Goal: Transaction & Acquisition: Download file/media

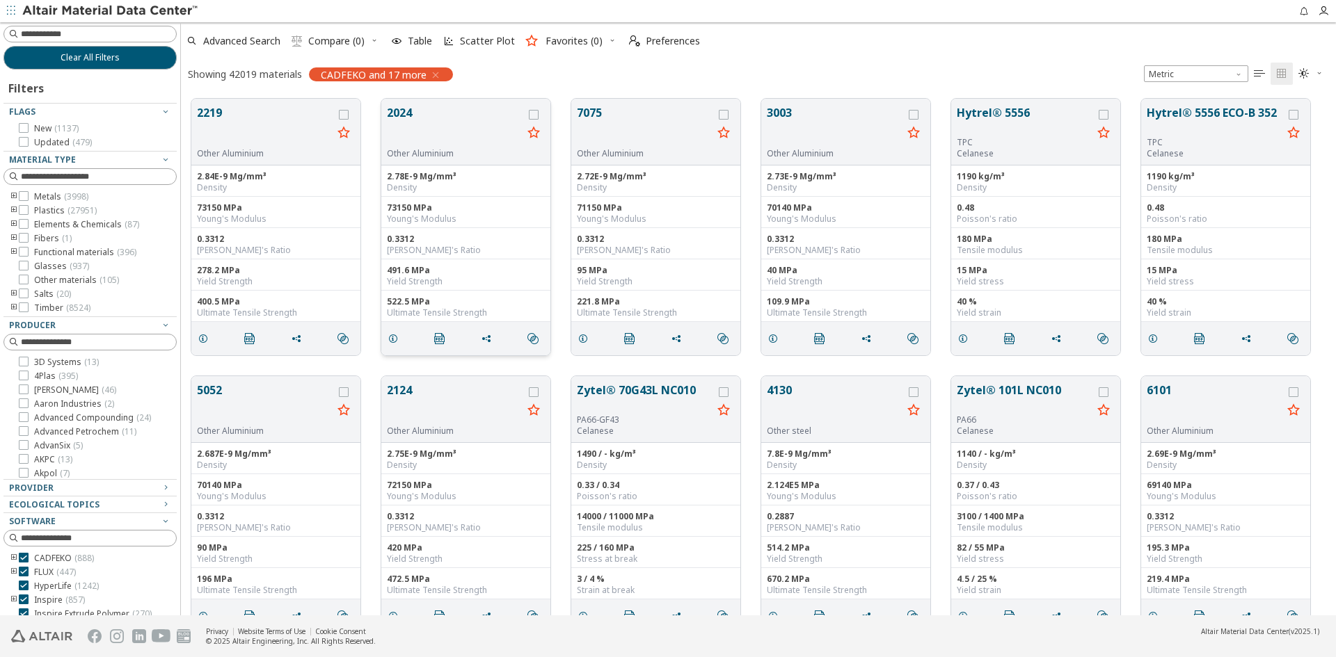
scroll to position [11, 11]
click at [433, 72] on icon "button" at bounding box center [435, 75] width 11 height 11
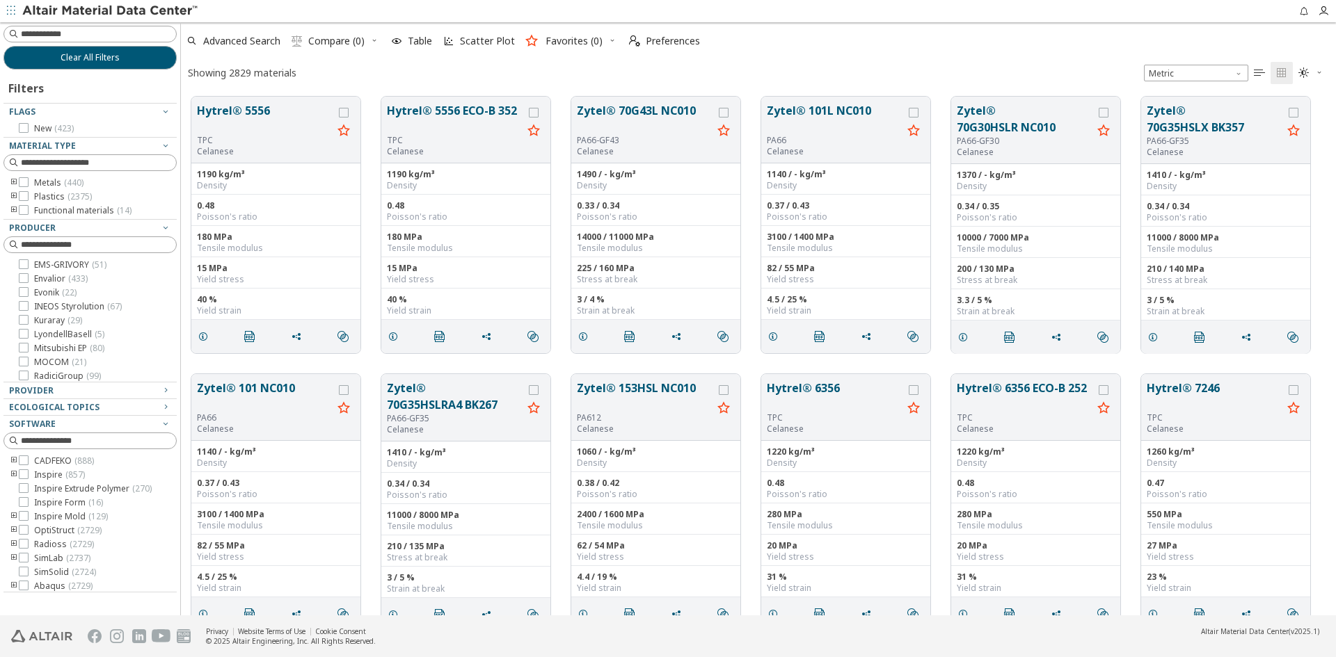
scroll to position [212, 0]
click at [24, 512] on icon at bounding box center [24, 516] width 10 height 10
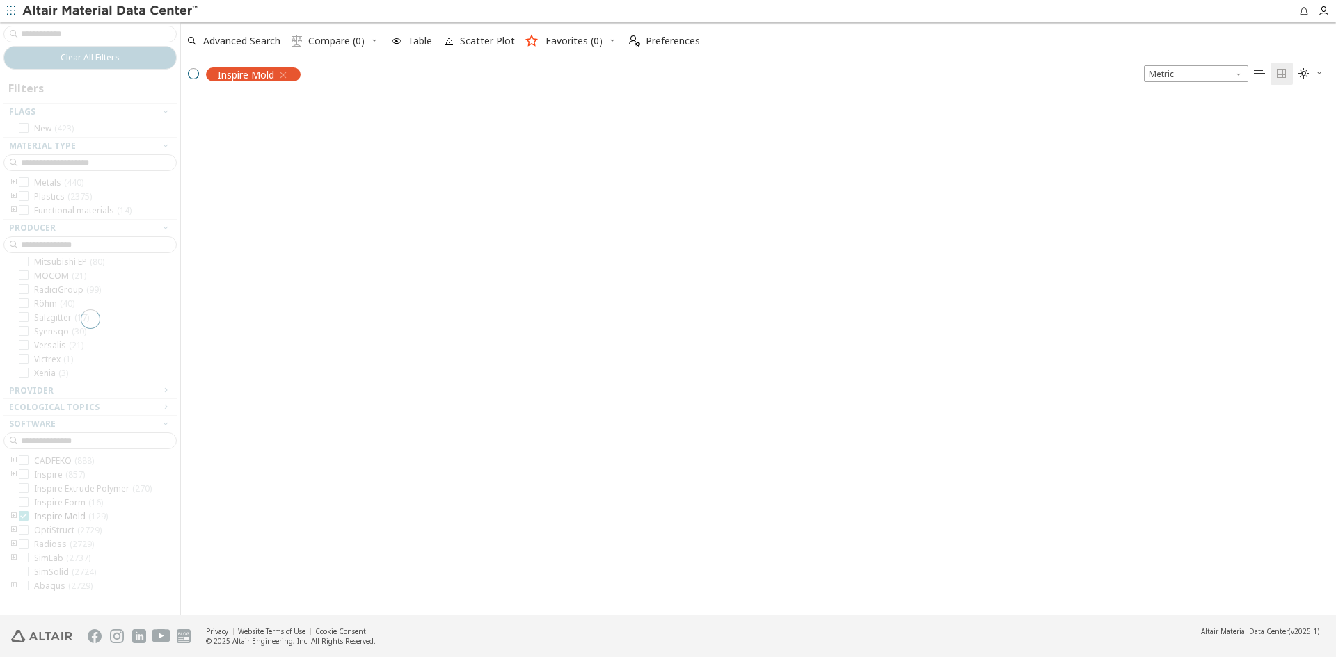
scroll to position [517, 1144]
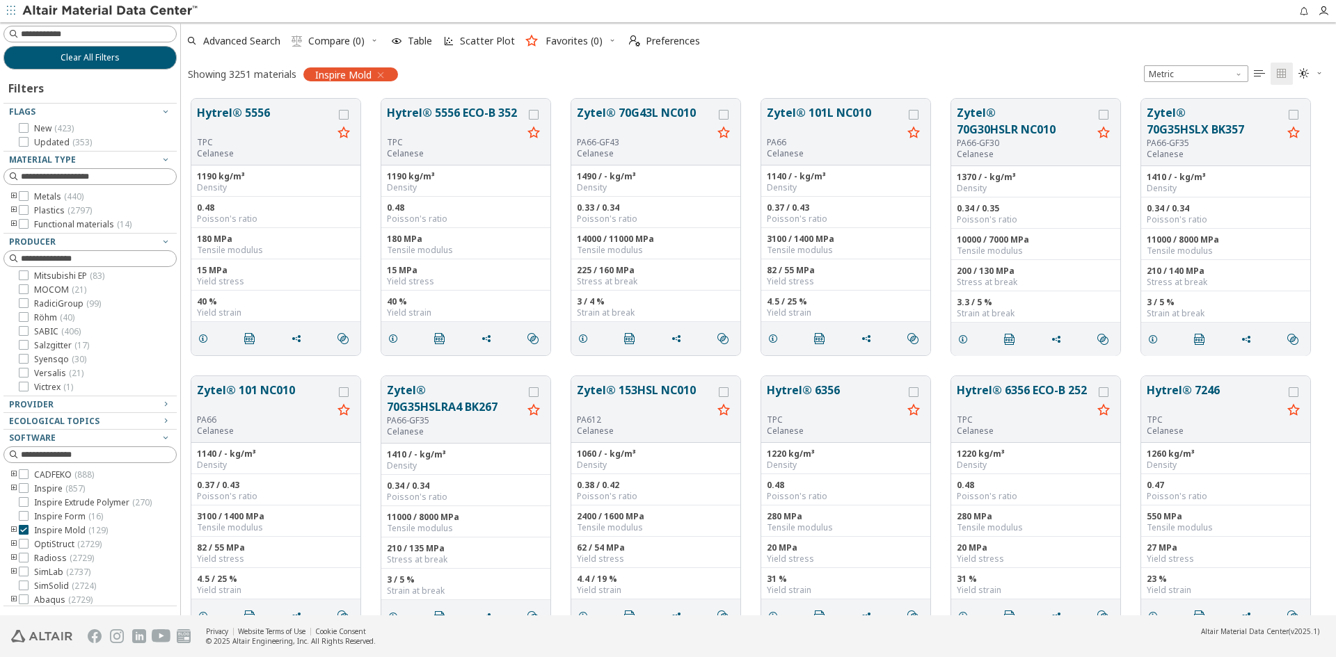
click at [10, 530] on icon "toogle group" at bounding box center [14, 530] width 10 height 11
click at [483, 112] on button "Hytrel® 5556 ECO-B 352" at bounding box center [455, 120] width 136 height 33
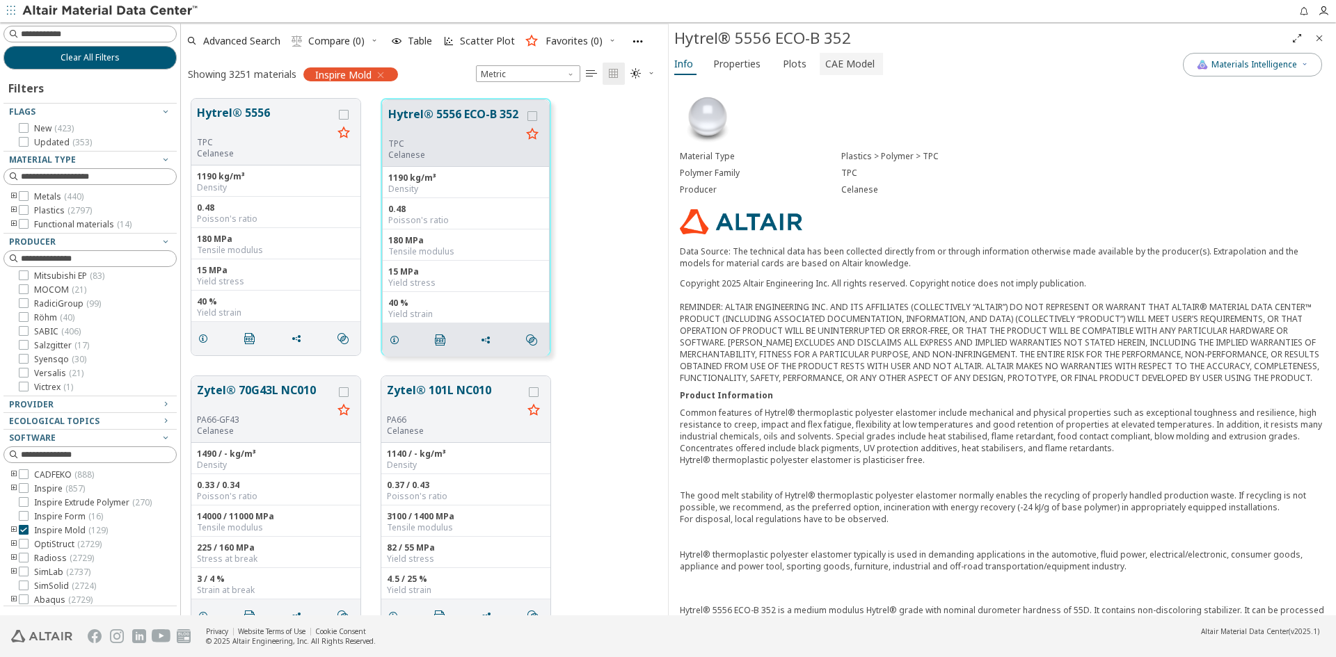
click at [836, 60] on span "CAE Model" at bounding box center [849, 64] width 49 height 22
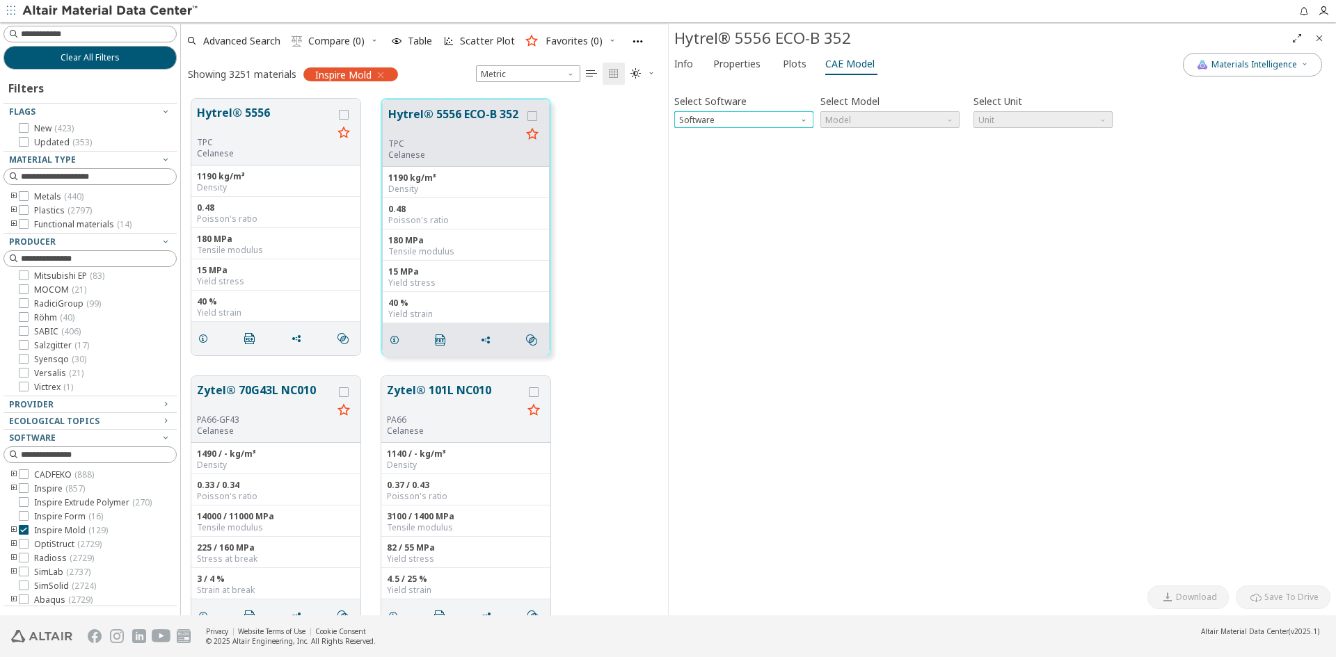
click at [804, 122] on span "Software" at bounding box center [804, 116] width 11 height 11
click at [751, 149] on span "Inspire" at bounding box center [744, 154] width 128 height 10
click at [934, 123] on span "Model" at bounding box center [889, 119] width 139 height 17
click at [902, 142] on button "Inspire" at bounding box center [889, 136] width 139 height 17
click at [1192, 601] on span "Download" at bounding box center [1196, 597] width 41 height 11
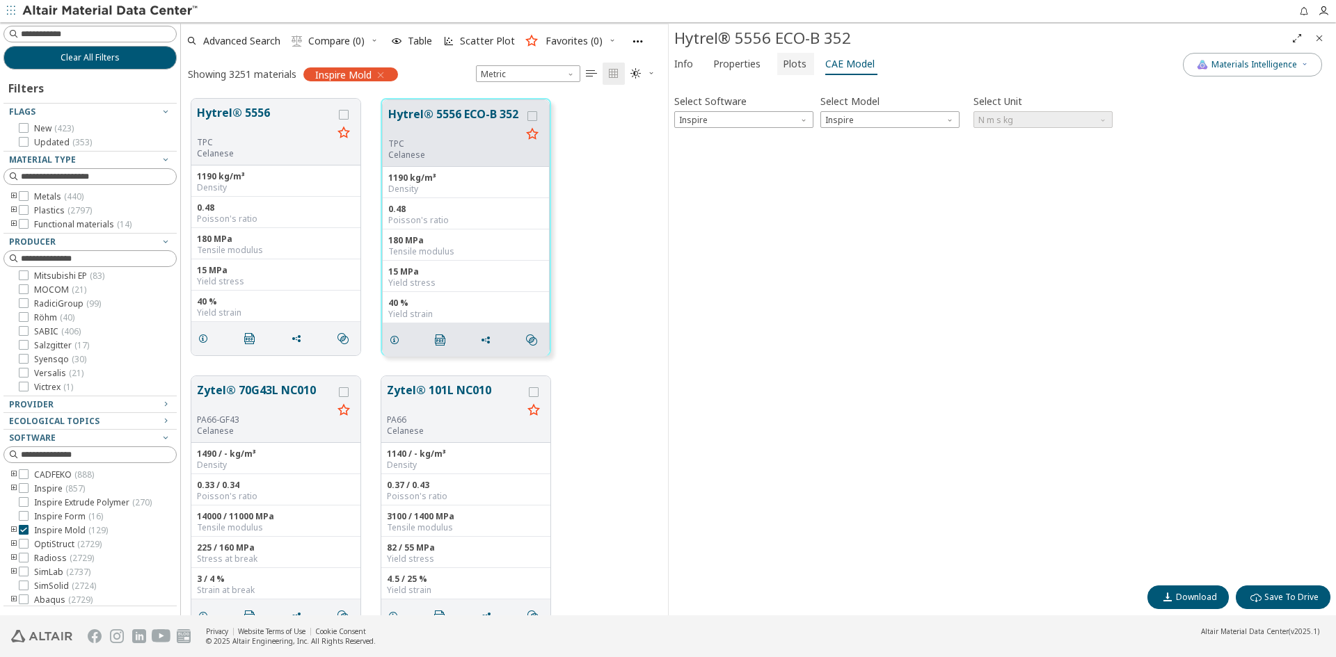
click at [783, 67] on span "Plots" at bounding box center [795, 64] width 24 height 22
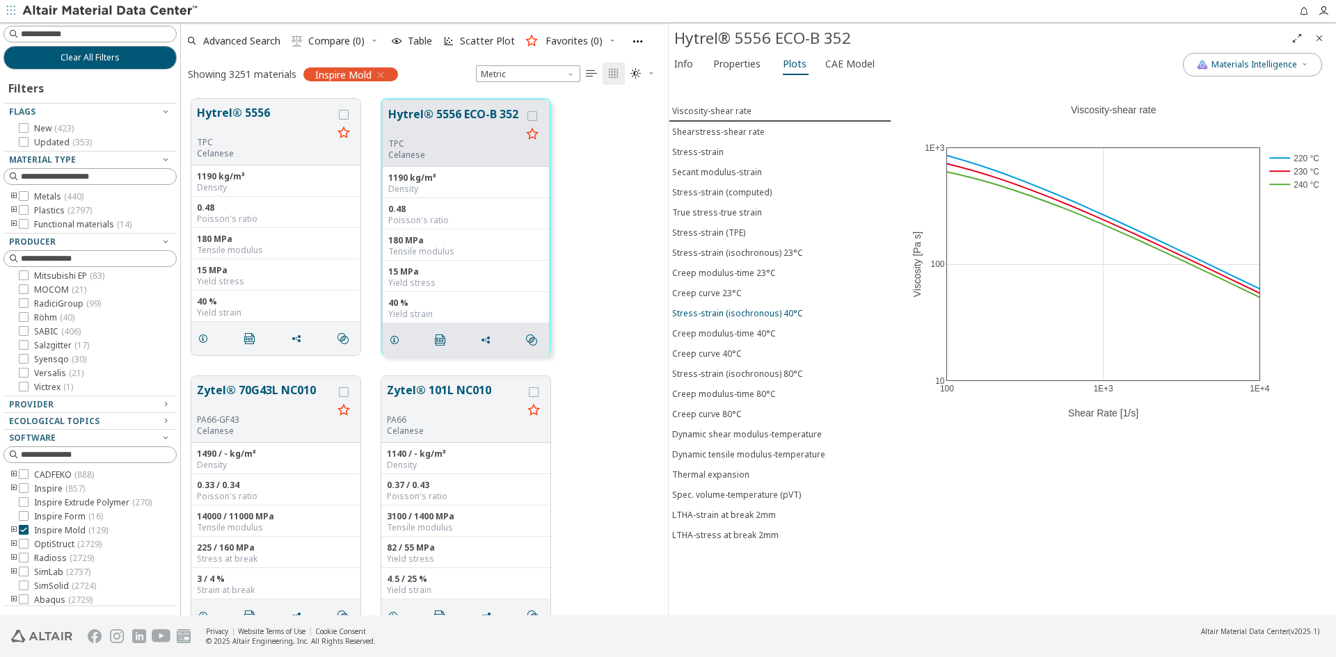
click at [723, 322] on button "Stress-strain (isochronous) 40°C" at bounding box center [780, 313] width 223 height 20
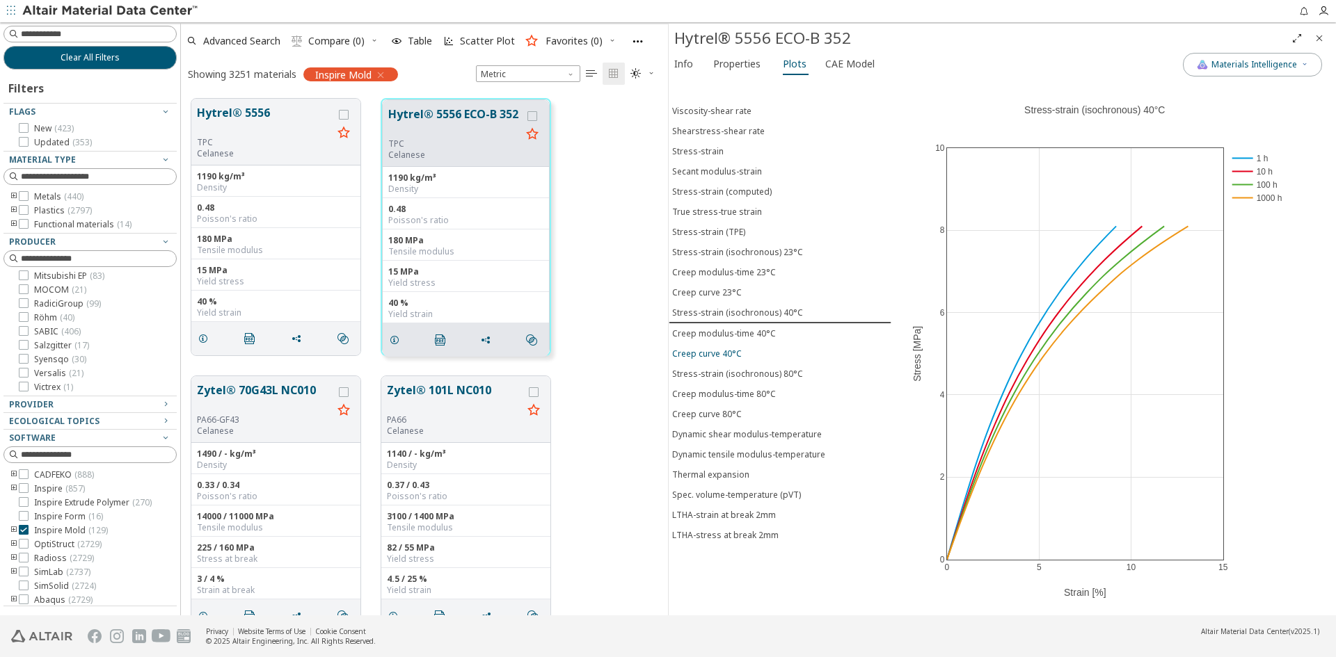
click at [723, 349] on div "Creep curve 40°C" at bounding box center [707, 354] width 70 height 12
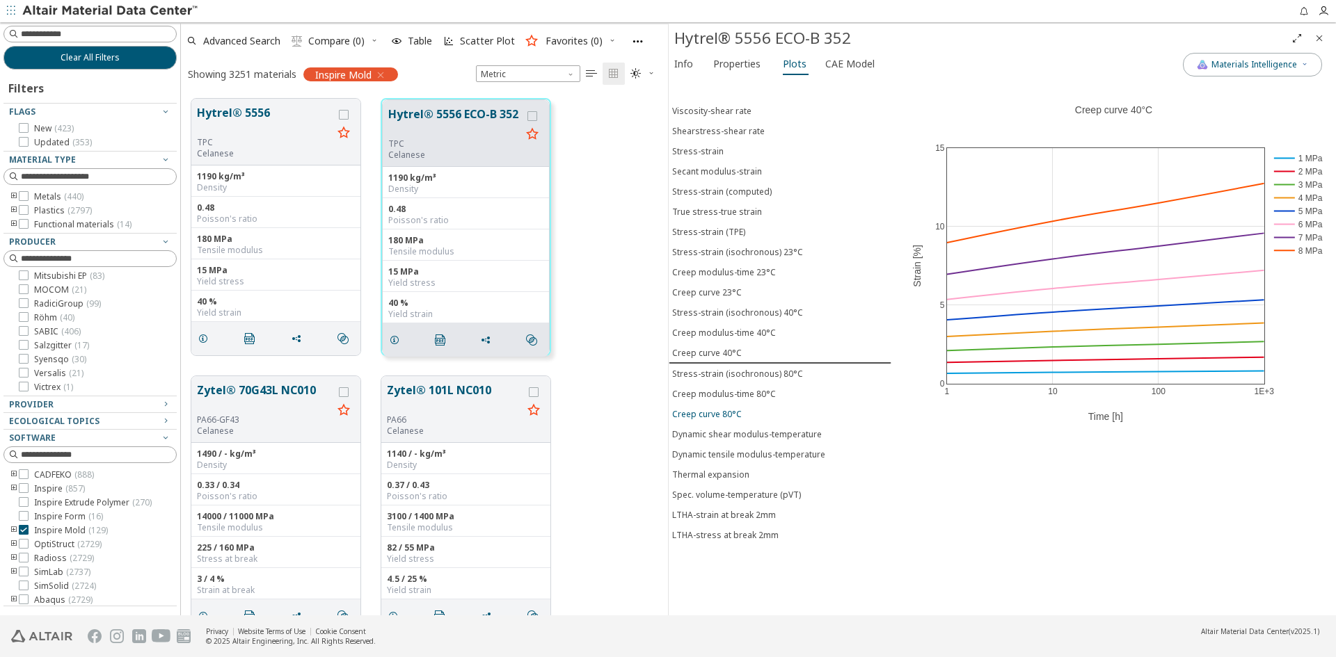
click at [701, 418] on div "Creep curve 80°C" at bounding box center [707, 414] width 70 height 12
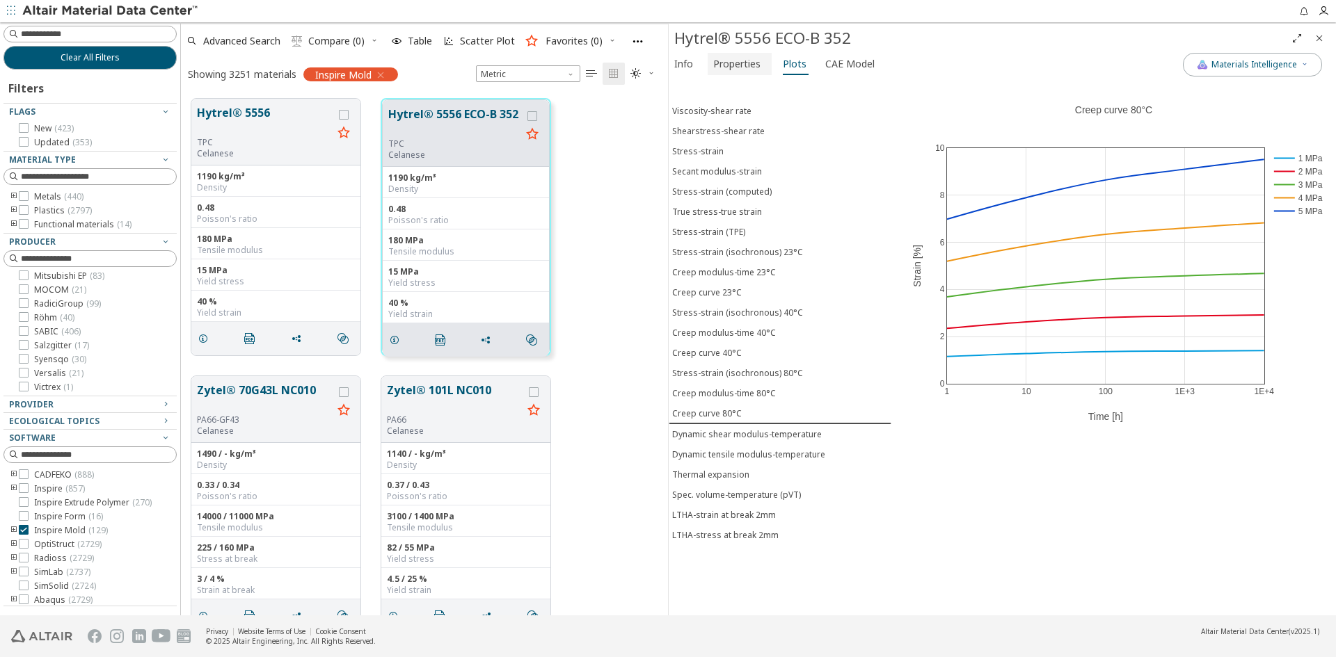
click at [728, 66] on span "Properties" at bounding box center [736, 64] width 47 height 22
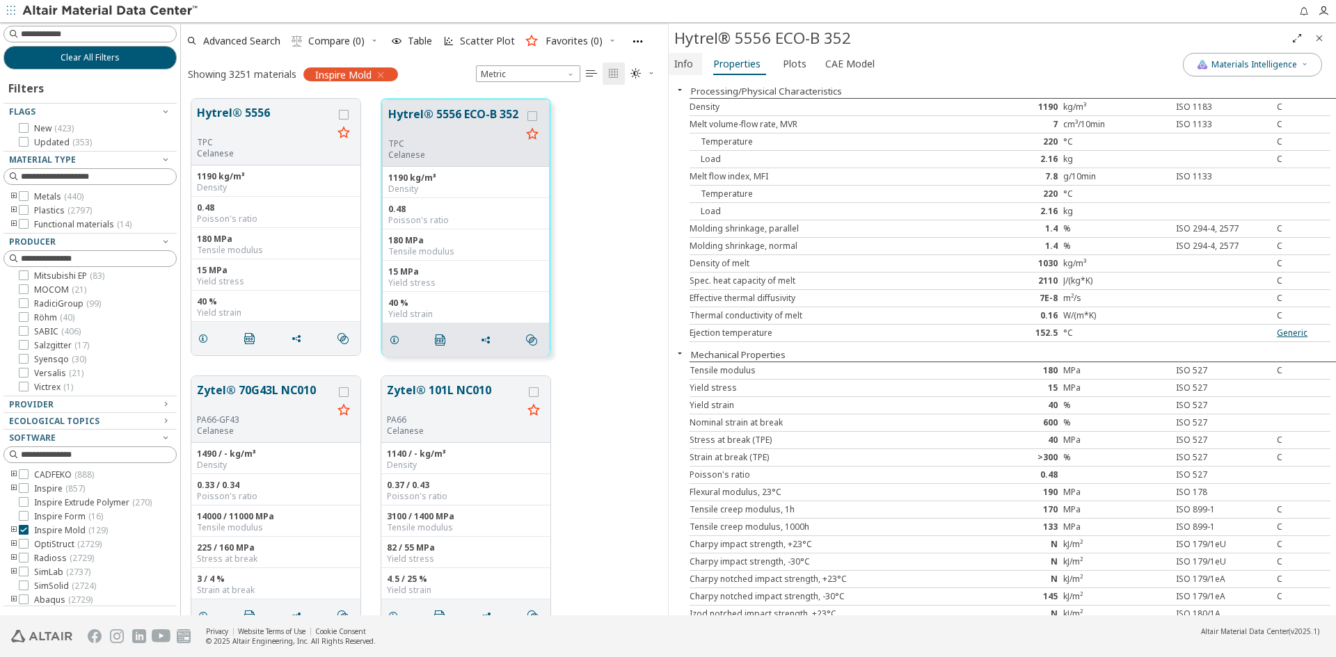
click at [690, 67] on span "Info" at bounding box center [683, 64] width 19 height 22
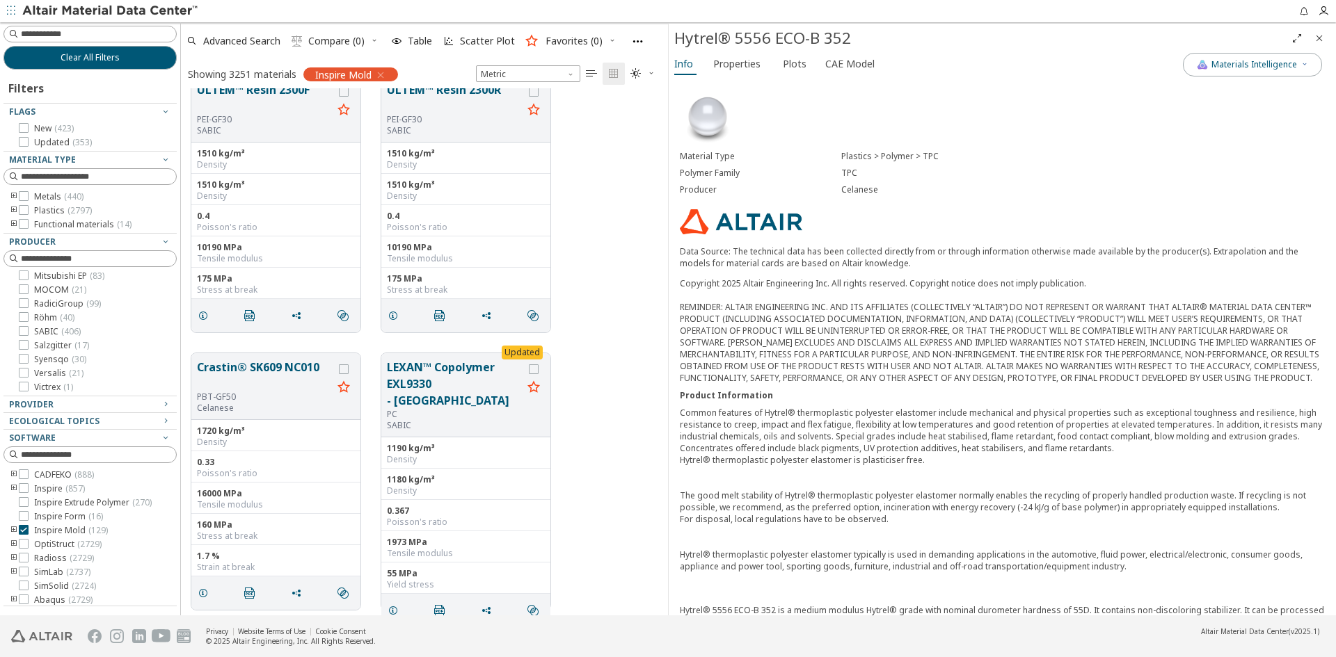
scroll to position [8465, 0]
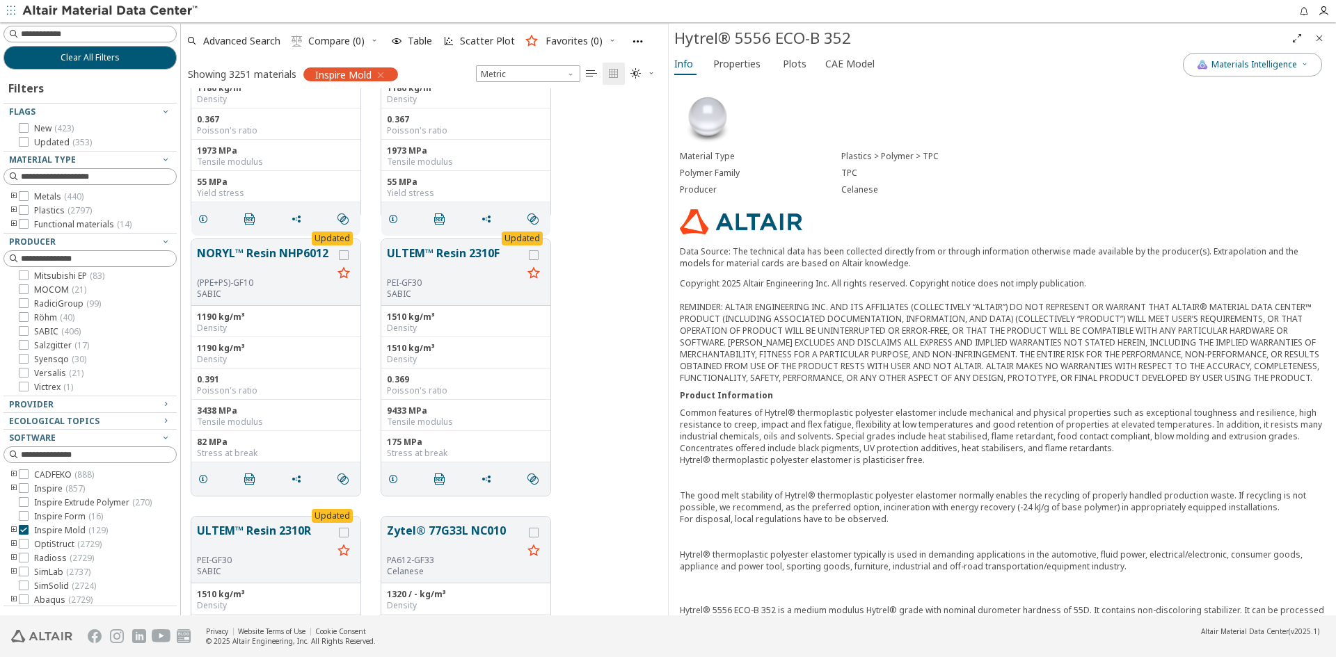
click at [1316, 33] on icon "Close" at bounding box center [1319, 38] width 11 height 11
